Goal: Information Seeking & Learning: Learn about a topic

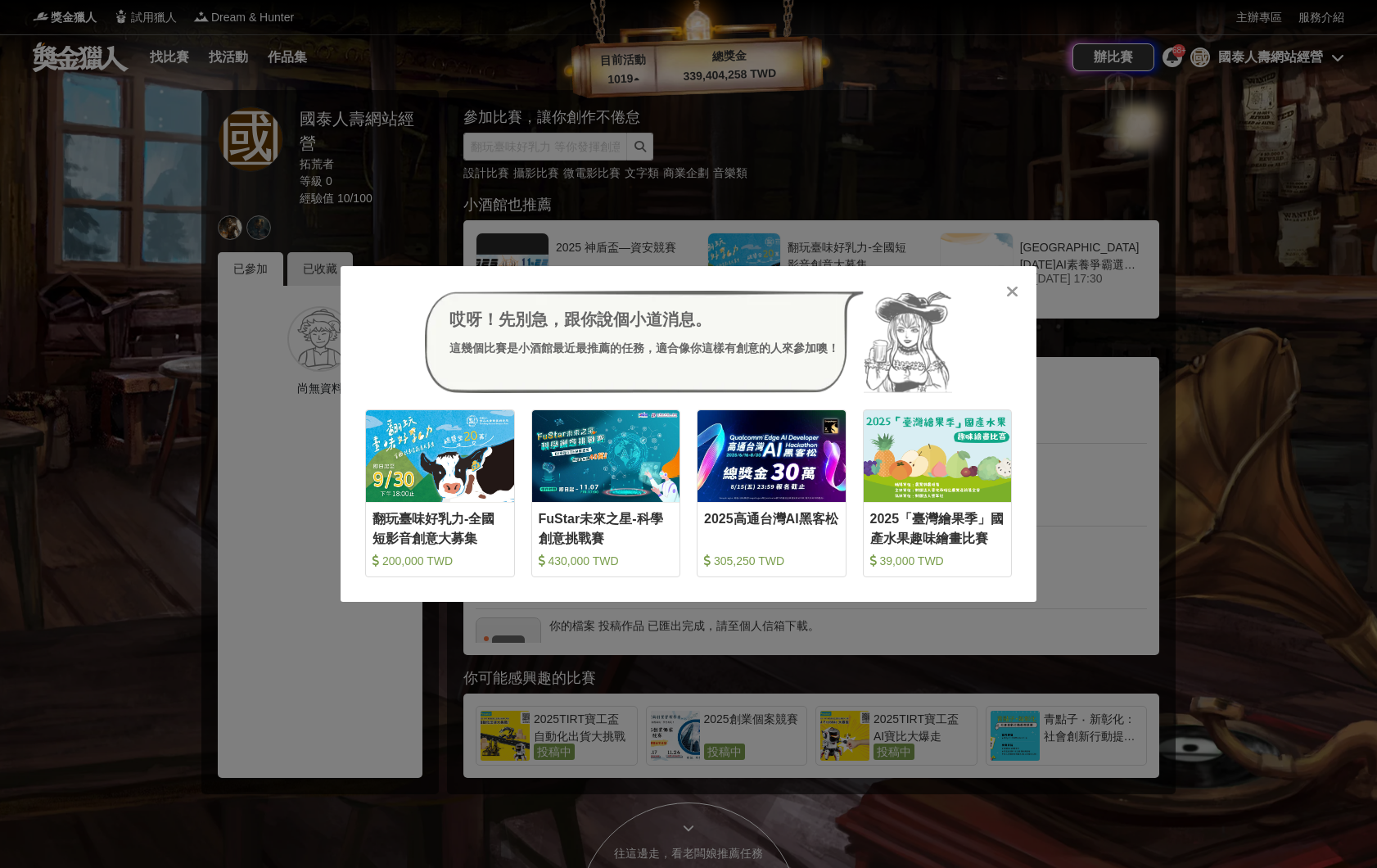
click at [1018, 295] on div at bounding box center [1012, 291] width 16 height 16
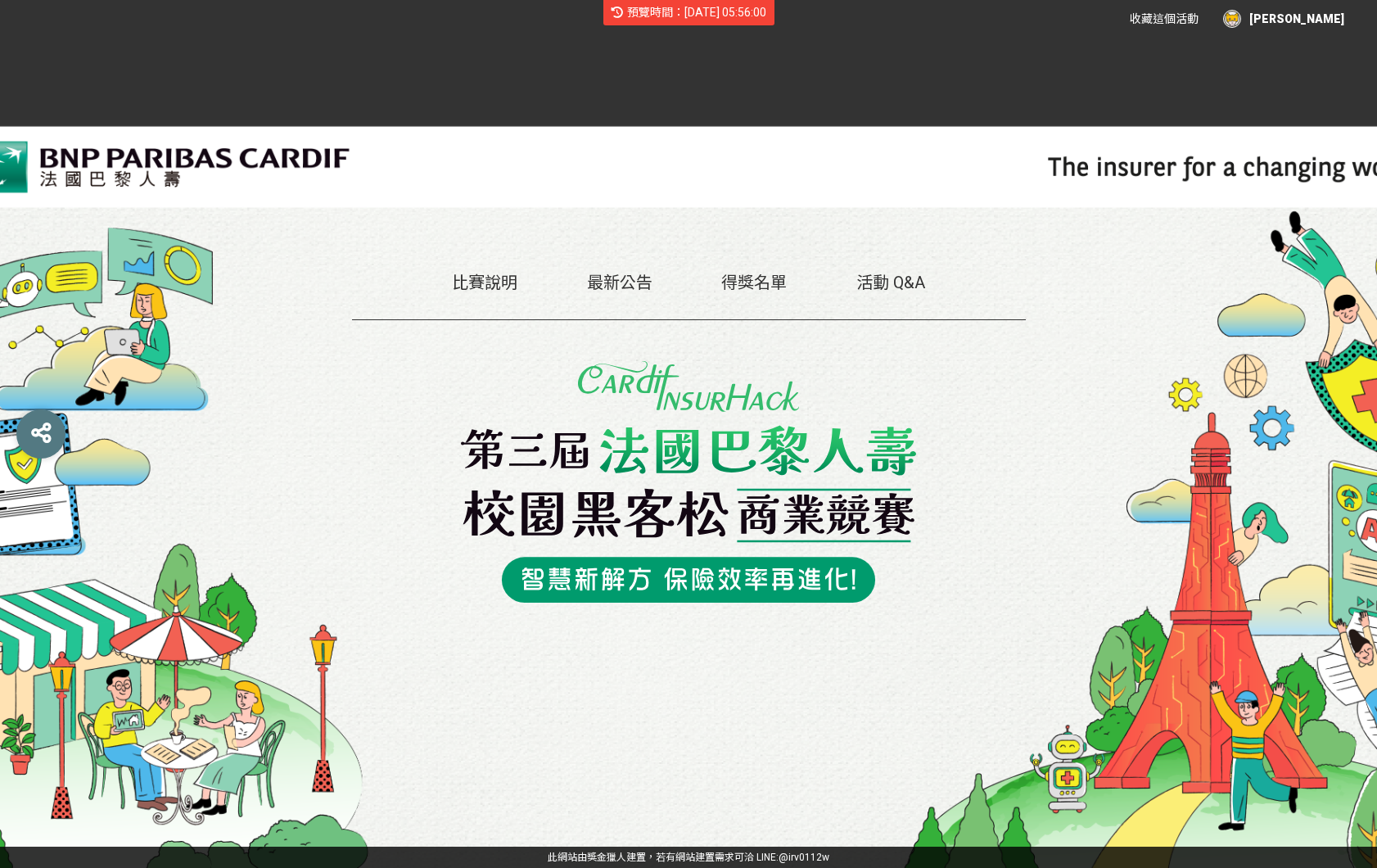
click at [818, 663] on div "比賽說明 最新公告 得獎名單 活動 Q&A" at bounding box center [689, 442] width 674 height 674
